Goal: Task Accomplishment & Management: Manage account settings

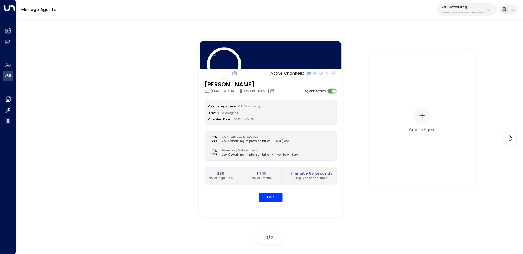
click at [470, 13] on p "3b9800f4-81ca-4ec0-8758-72fbe4763f36" at bounding box center [462, 12] width 43 height 3
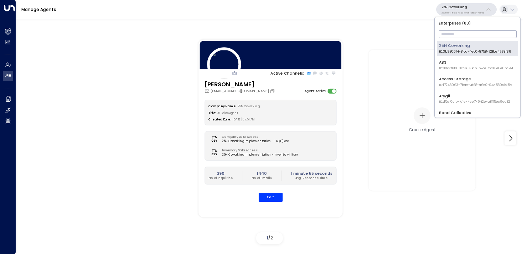
click at [470, 33] on input "text" at bounding box center [478, 33] width 78 height 11
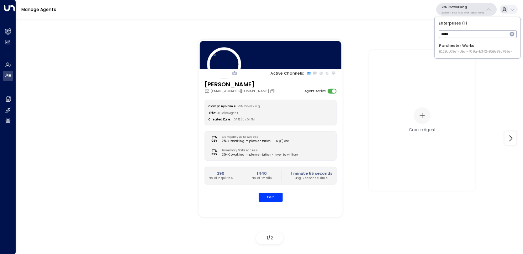
type input "*****"
click at [447, 47] on div "Porchester Works ID: 28dc08e1-b8af-409a-b342-858e83c766e4" at bounding box center [476, 48] width 74 height 11
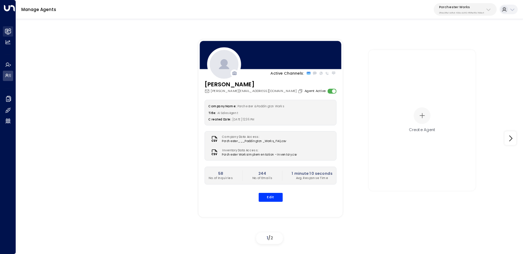
click at [14, 28] on div "Overview Leads & Conversations Leads & Conversations Analytics Analytics Agents…" at bounding box center [8, 127] width 16 height 254
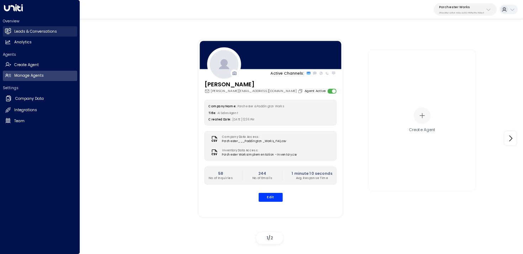
click at [6, 29] on icon at bounding box center [8, 31] width 6 height 4
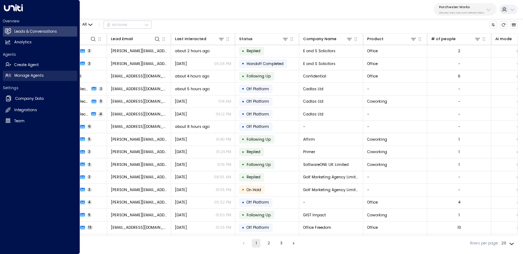
click at [9, 77] on icon at bounding box center [8, 76] width 6 height 6
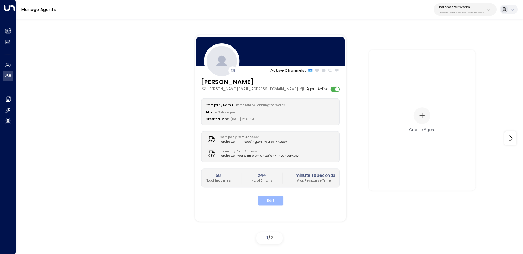
click at [264, 201] on button "Edit" at bounding box center [270, 200] width 25 height 9
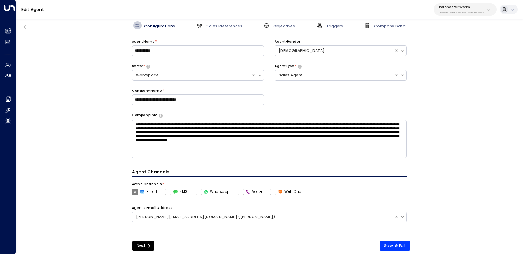
scroll to position [16, 0]
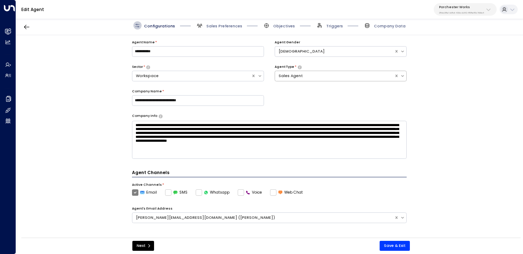
click at [309, 75] on div "Sales Agent" at bounding box center [335, 76] width 112 height 6
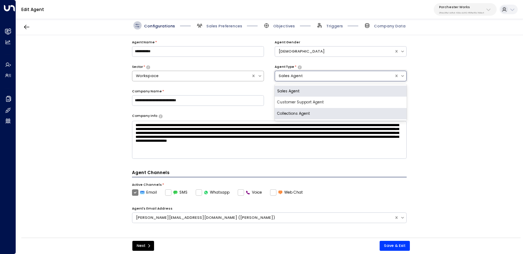
click at [237, 75] on div "Workspace" at bounding box center [192, 76] width 112 height 6
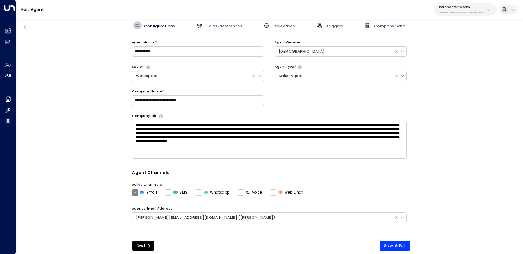
click at [324, 100] on div "**********" at bounding box center [269, 77] width 275 height 74
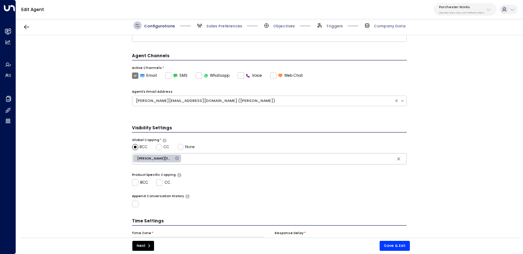
scroll to position [0, 0]
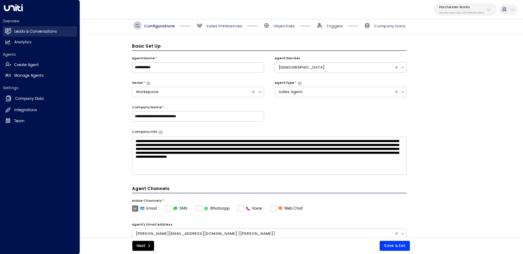
click at [11, 28] on link "Leads & Conversations Leads & Conversations" at bounding box center [40, 31] width 74 height 10
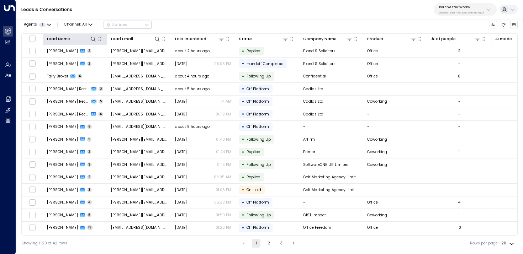
click at [89, 35] on th "Lead Name" at bounding box center [75, 39] width 64 height 11
click at [95, 39] on icon at bounding box center [93, 39] width 6 height 6
type input "*"
type input "******"
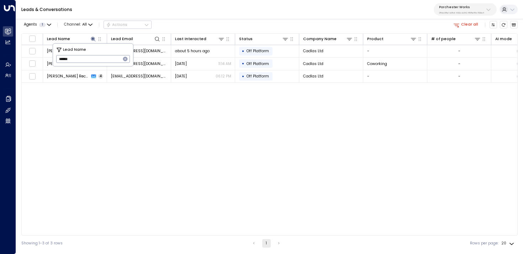
click at [177, 17] on div "Leads & Conversations Porchester Works 28dc08e1-b8af-409a-b342-858e83c766e4" at bounding box center [269, 9] width 507 height 19
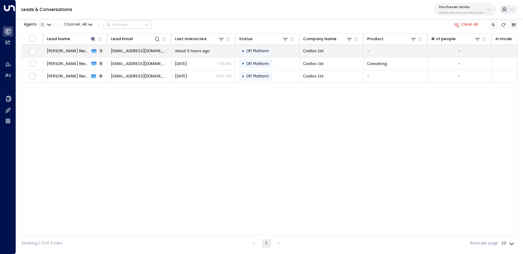
click at [107, 51] on td "[EMAIL_ADDRESS][DOMAIN_NAME]" at bounding box center [139, 51] width 64 height 12
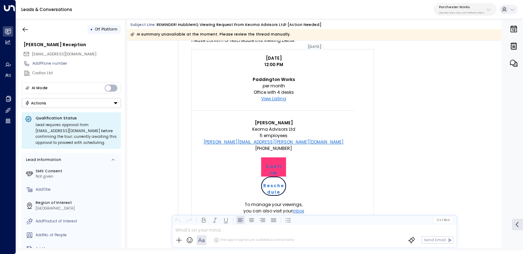
scroll to position [313, 0]
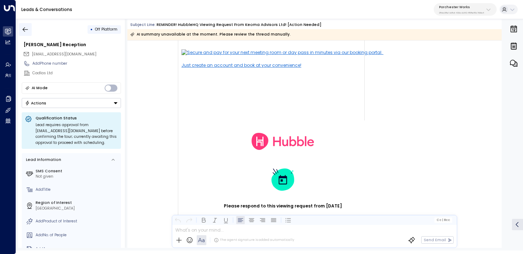
click at [30, 29] on button "button" at bounding box center [25, 29] width 13 height 13
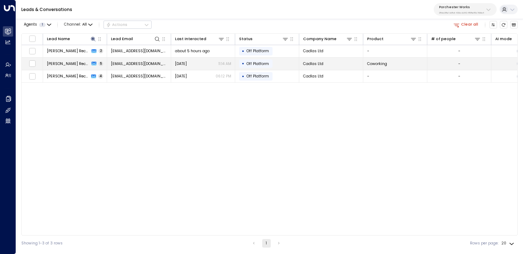
click at [77, 63] on span "[PERSON_NAME] Reception" at bounding box center [68, 63] width 43 height 5
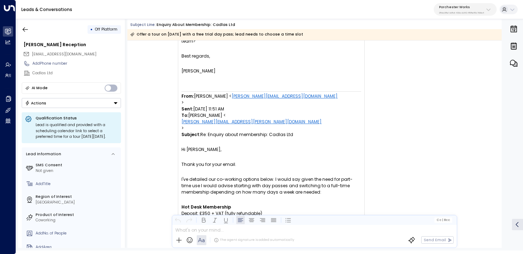
scroll to position [748, 0]
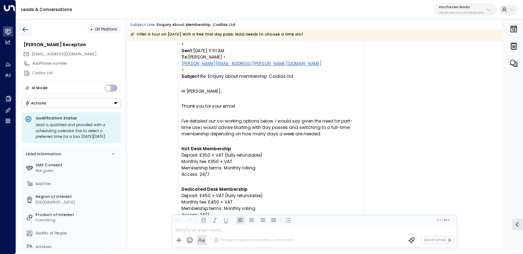
click at [24, 31] on icon "button" at bounding box center [25, 29] width 7 height 7
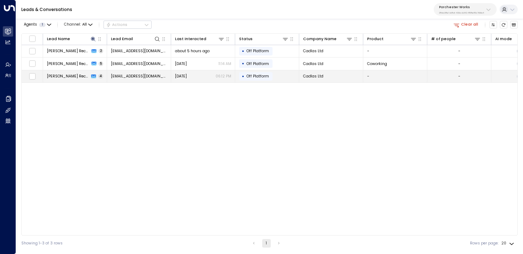
click at [73, 71] on td "[PERSON_NAME] Reception 4" at bounding box center [75, 76] width 64 height 12
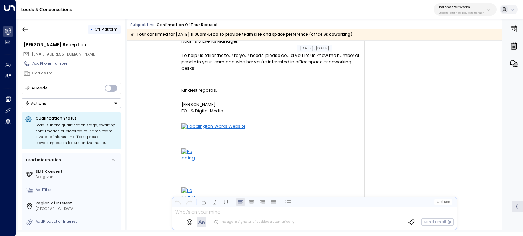
scroll to position [75, 0]
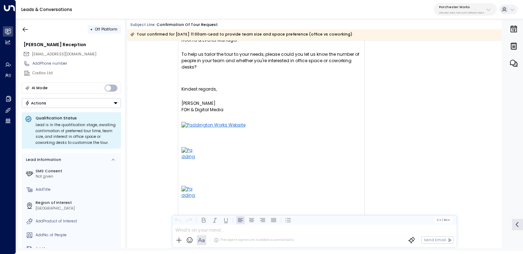
click at [482, 9] on div "Porchester Works 28dc08e1-b8af-409a-b342-858e83c766e4" at bounding box center [461, 9] width 45 height 9
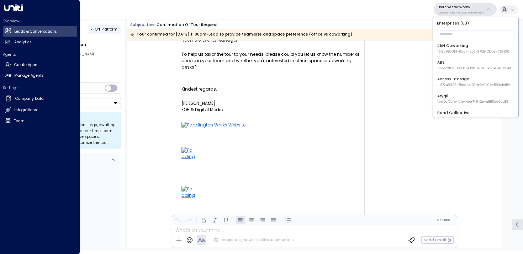
click at [2, 75] on div "Overview Leads & Conversations Leads & Conversations Analytics Analytics Agents…" at bounding box center [40, 127] width 80 height 254
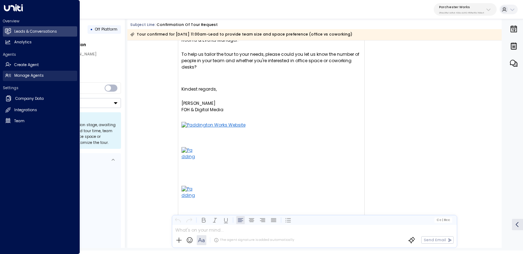
click at [10, 75] on icon at bounding box center [8, 76] width 6 height 6
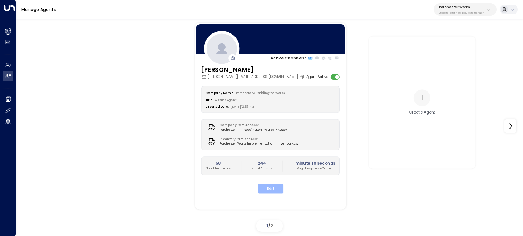
click at [273, 187] on button "Edit" at bounding box center [270, 188] width 25 height 9
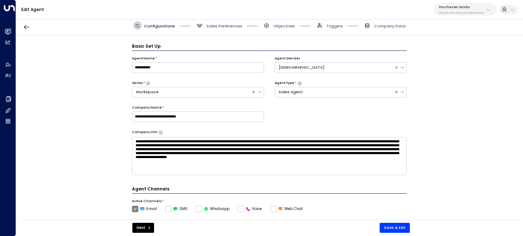
scroll to position [8, 0]
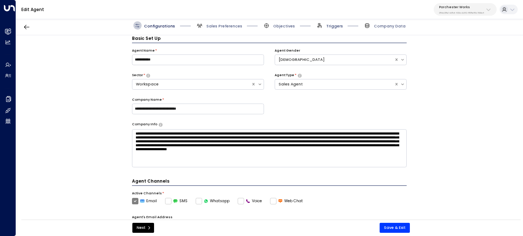
click at [340, 25] on span "Triggers" at bounding box center [334, 25] width 17 height 5
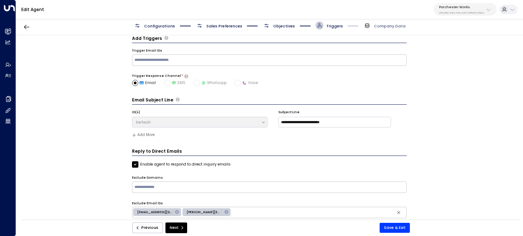
scroll to position [11, 0]
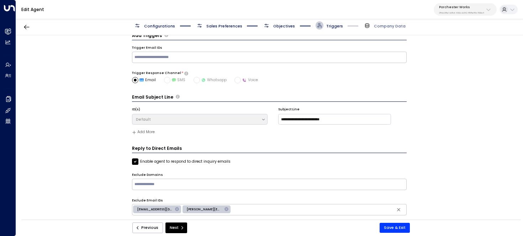
click at [278, 26] on span "Objectives" at bounding box center [284, 25] width 22 height 5
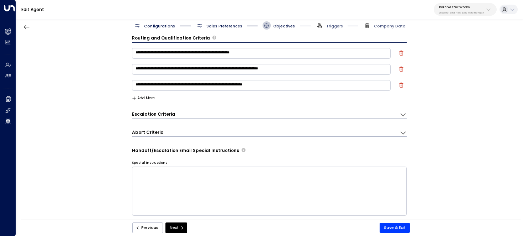
scroll to position [0, 0]
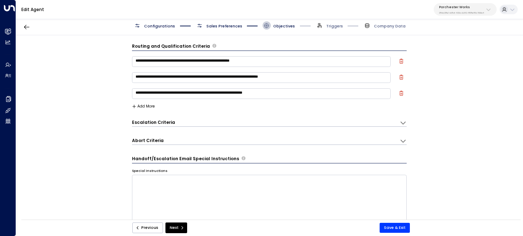
click at [206, 126] on div "Abort Criteria" at bounding box center [266, 122] width 268 height 7
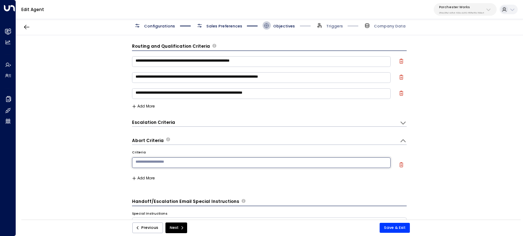
click at [197, 158] on textarea at bounding box center [261, 162] width 259 height 11
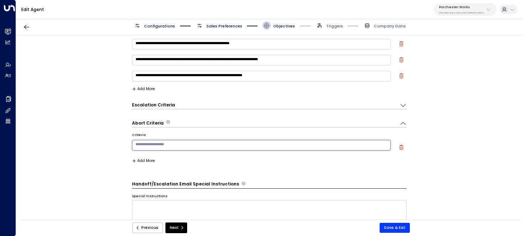
scroll to position [17, 0]
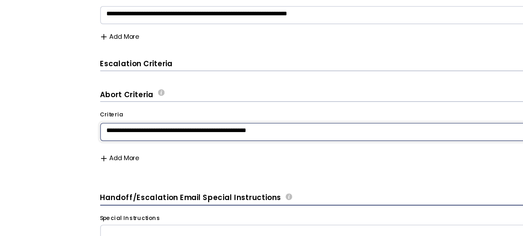
drag, startPoint x: 249, startPoint y: 145, endPoint x: 116, endPoint y: 140, distance: 133.8
click at [116, 140] on div "**********" at bounding box center [269, 129] width 506 height 188
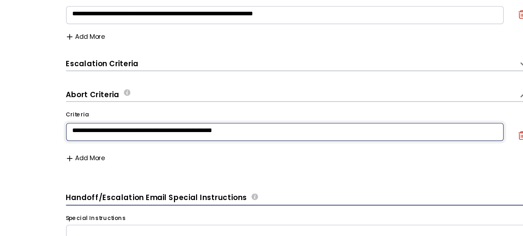
type textarea "**********"
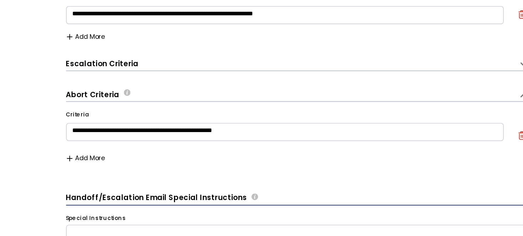
click at [151, 160] on button "Add More" at bounding box center [143, 161] width 23 height 4
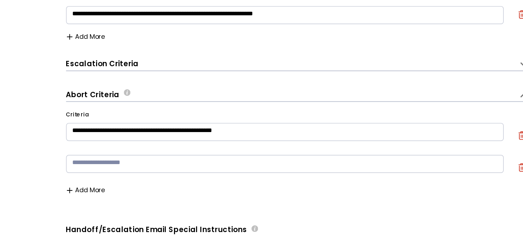
click at [159, 163] on textarea at bounding box center [261, 164] width 259 height 11
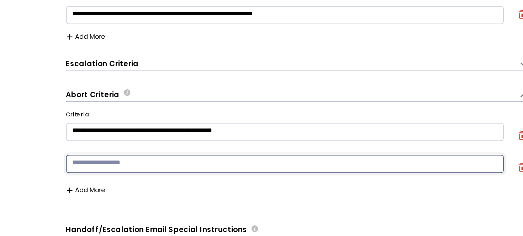
click at [159, 163] on textarea at bounding box center [261, 164] width 259 height 11
type textarea "**********"
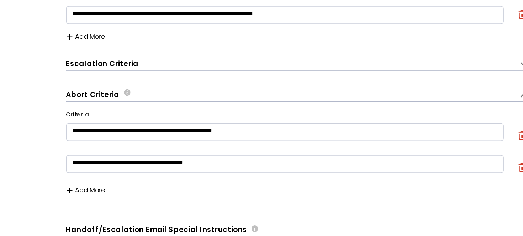
click at [138, 179] on button "Add More" at bounding box center [143, 180] width 23 height 4
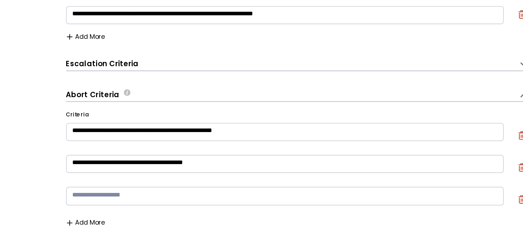
click at [155, 184] on textarea at bounding box center [261, 183] width 259 height 11
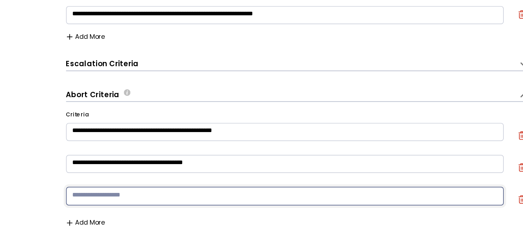
type textarea "*"
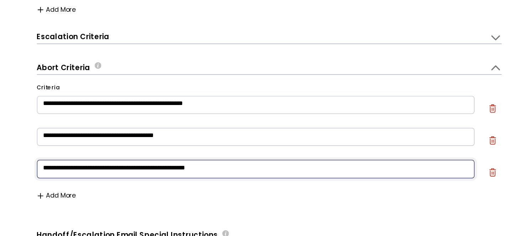
scroll to position [33, 0]
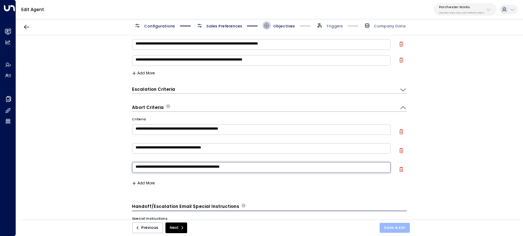
type textarea "**********"
click at [401, 227] on button "Save & Exit" at bounding box center [395, 228] width 30 height 10
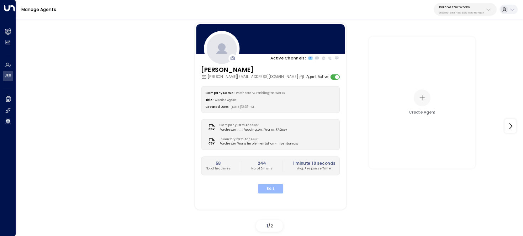
click at [272, 188] on button "Edit" at bounding box center [270, 188] width 25 height 9
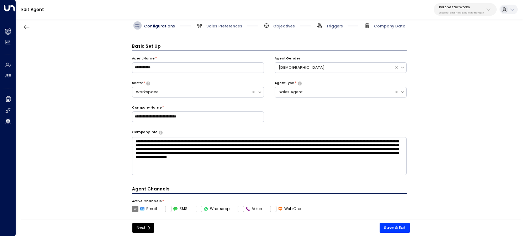
scroll to position [8, 0]
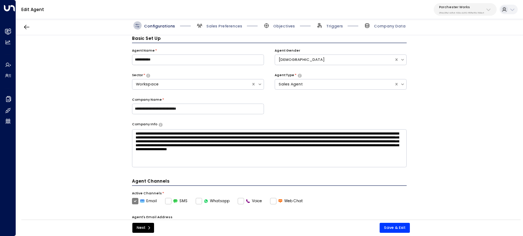
click at [321, 21] on div "Configurations Sales Preferences Objectives Triggers Company Data" at bounding box center [269, 25] width 507 height 19
click at [260, 25] on div at bounding box center [252, 25] width 21 height 1
click at [278, 26] on span "Objectives" at bounding box center [284, 25] width 22 height 5
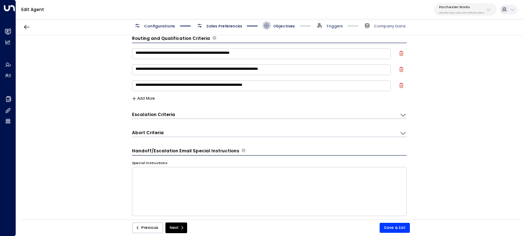
click at [329, 23] on span "Triggers" at bounding box center [334, 25] width 17 height 5
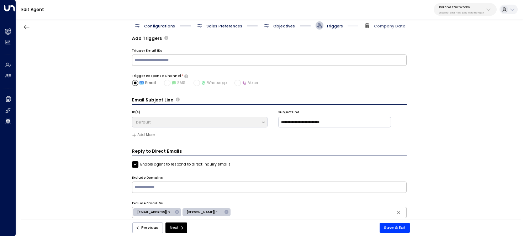
scroll to position [11, 0]
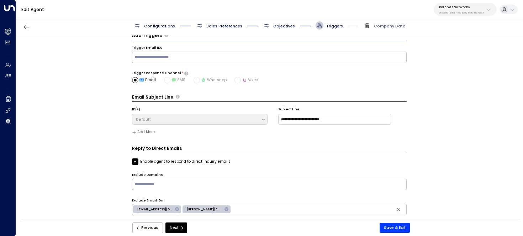
click at [279, 25] on span "Objectives" at bounding box center [284, 25] width 22 height 5
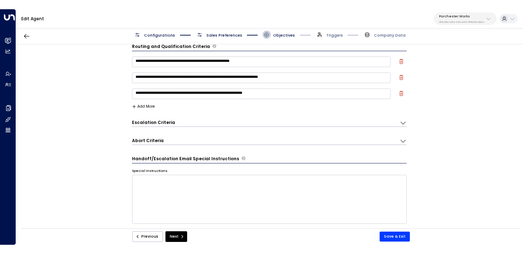
scroll to position [0, 0]
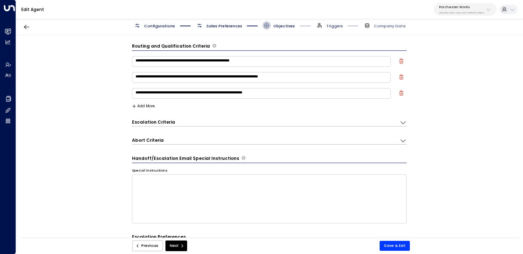
click at [330, 27] on span "Triggers" at bounding box center [334, 25] width 17 height 5
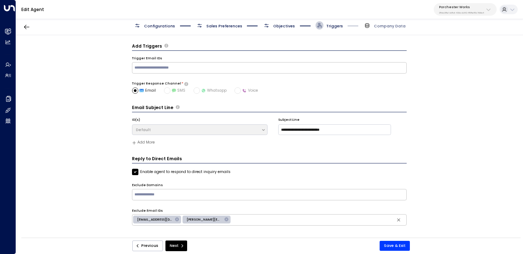
click at [162, 218] on span "[EMAIL_ADDRESS][DOMAIN_NAME]" at bounding box center [155, 220] width 44 height 5
type input "**********"
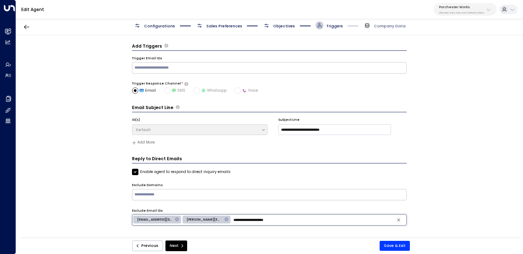
click at [267, 218] on input "**********" at bounding box center [319, 220] width 174 height 9
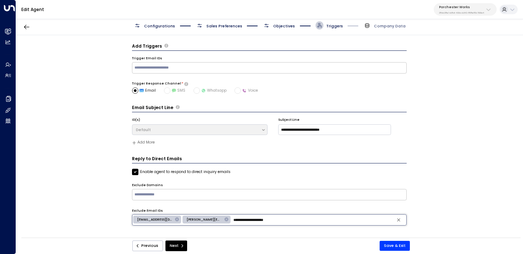
click at [267, 218] on input "**********" at bounding box center [319, 220] width 174 height 9
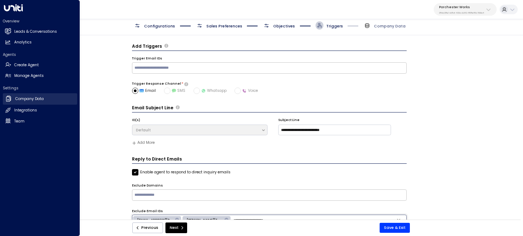
click at [14, 99] on link "Company Data Company Data" at bounding box center [40, 98] width 74 height 11
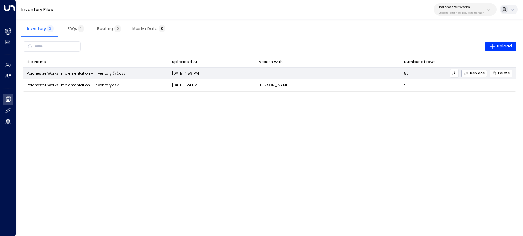
click at [501, 75] on span "Delete" at bounding box center [501, 73] width 18 height 5
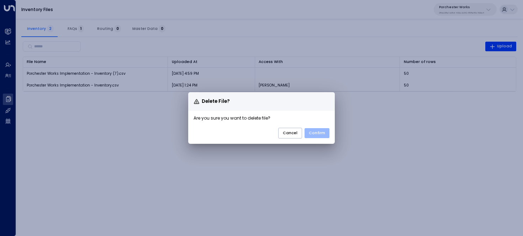
click at [318, 132] on button "Confirm" at bounding box center [316, 133] width 25 height 10
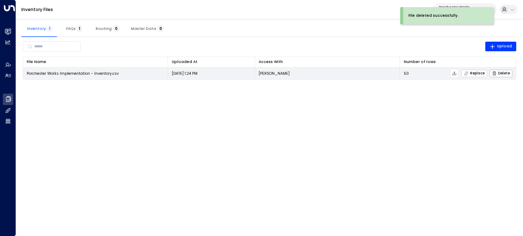
click at [481, 75] on span "Replace" at bounding box center [474, 73] width 21 height 5
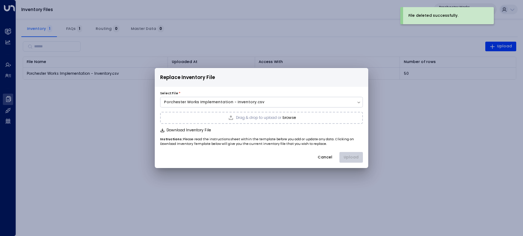
click at [325, 152] on button "Cancel" at bounding box center [325, 157] width 24 height 11
